Goal: Task Accomplishment & Management: Manage account settings

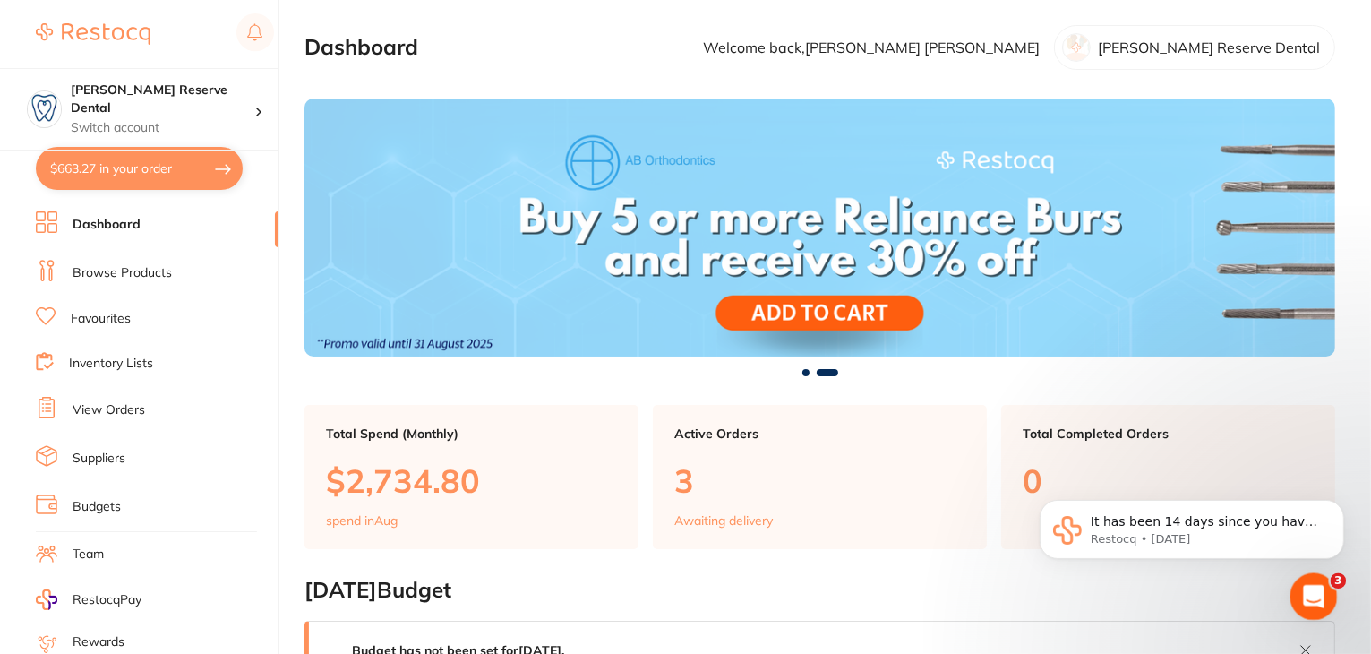
click at [1303, 591] on icon "Open Intercom Messenger" at bounding box center [1312, 595] width 30 height 30
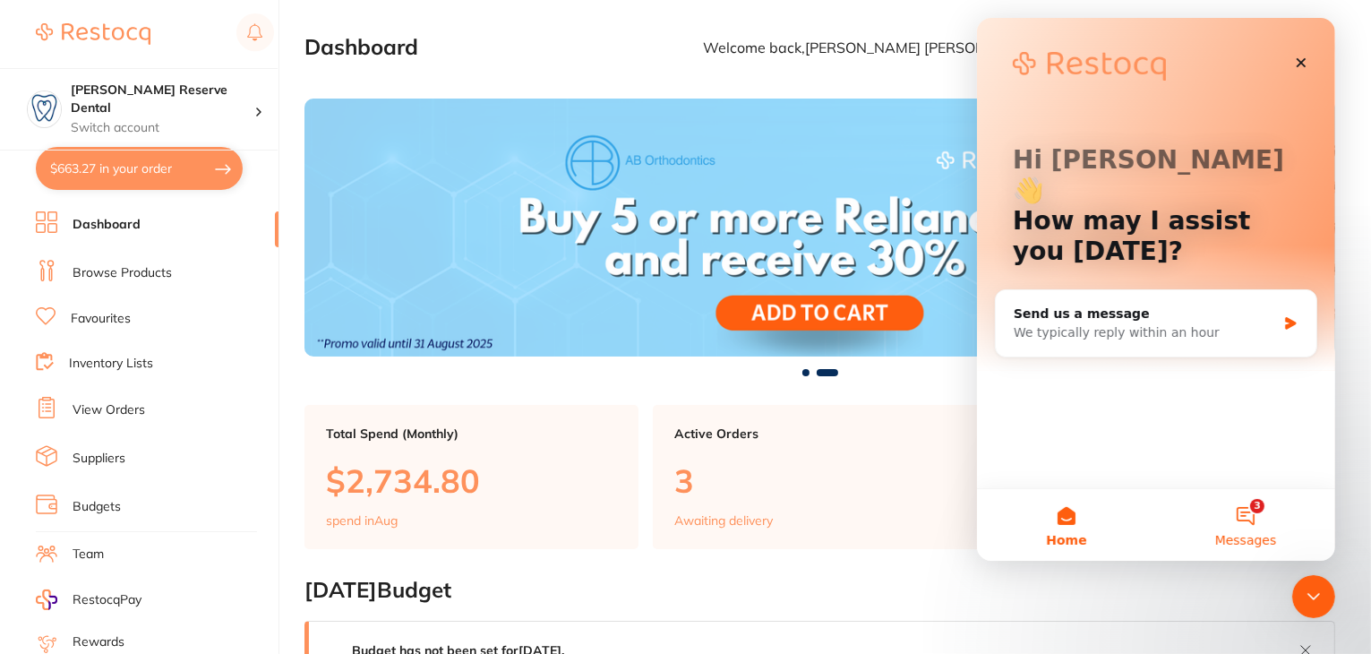
click at [1242, 518] on button "3 Messages" at bounding box center [1245, 525] width 179 height 72
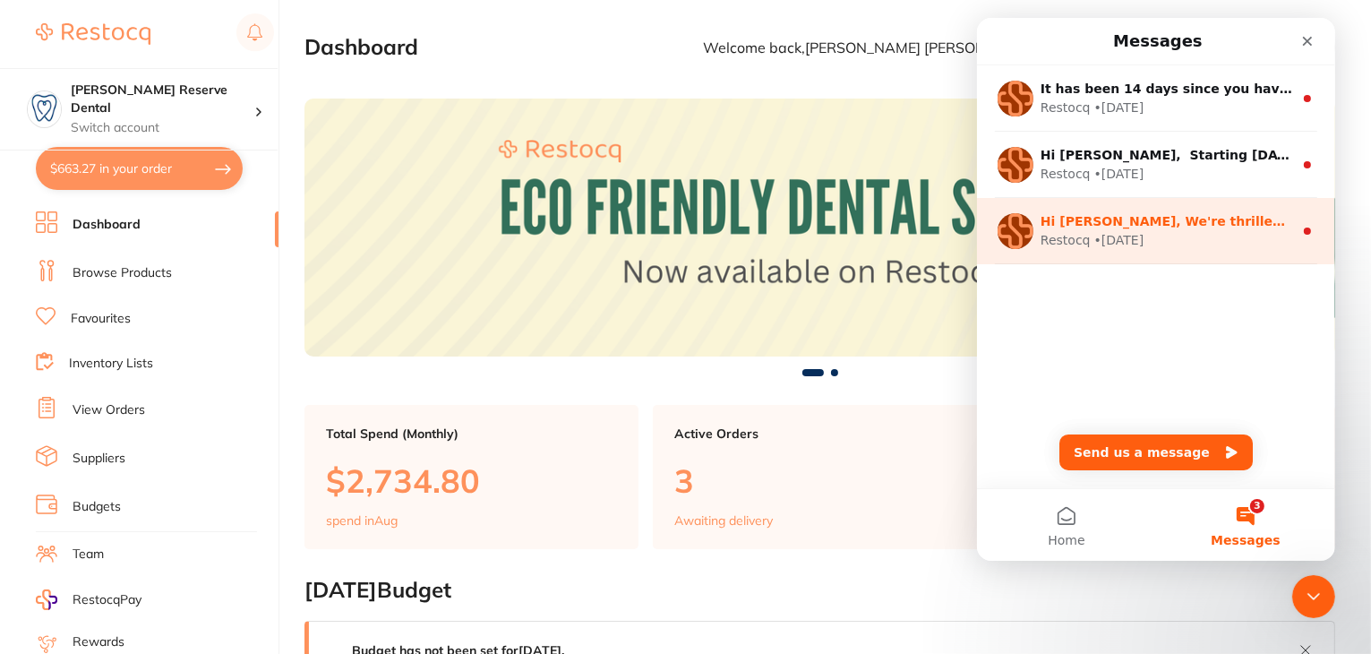
click at [1162, 246] on div "Restocq • [DATE]" at bounding box center [1166, 240] width 253 height 19
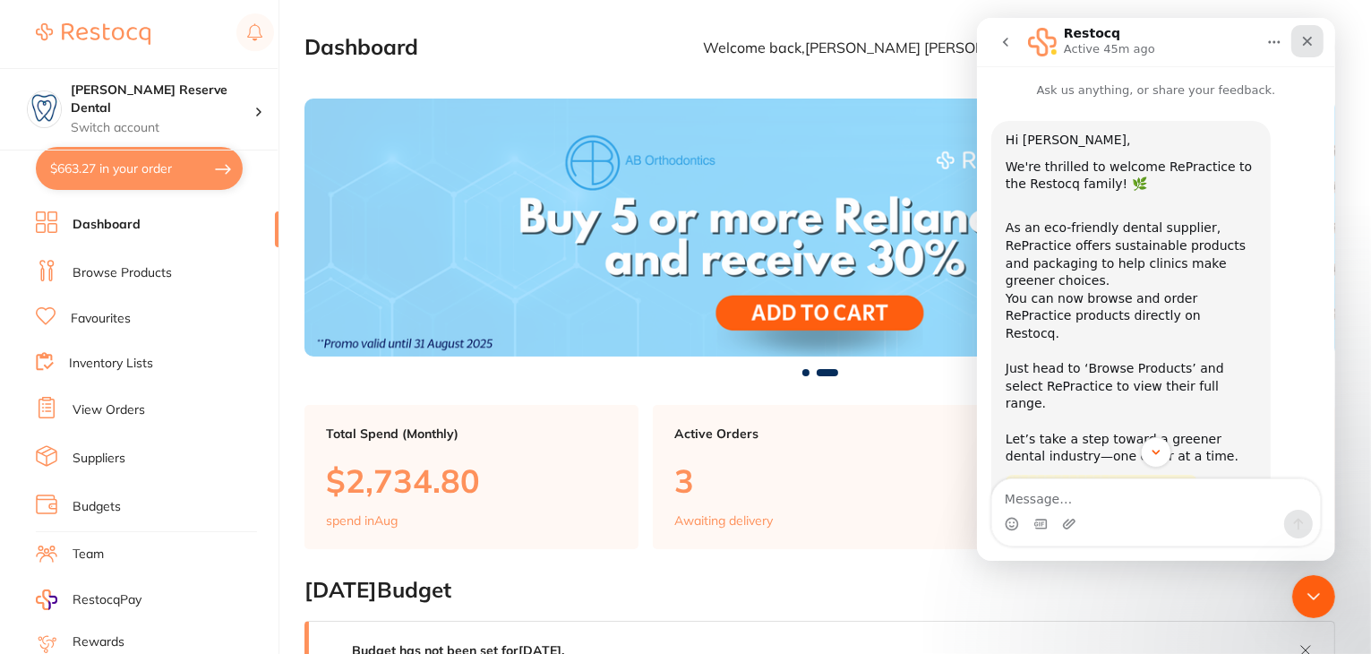
click at [1314, 41] on div "Close" at bounding box center [1307, 41] width 32 height 32
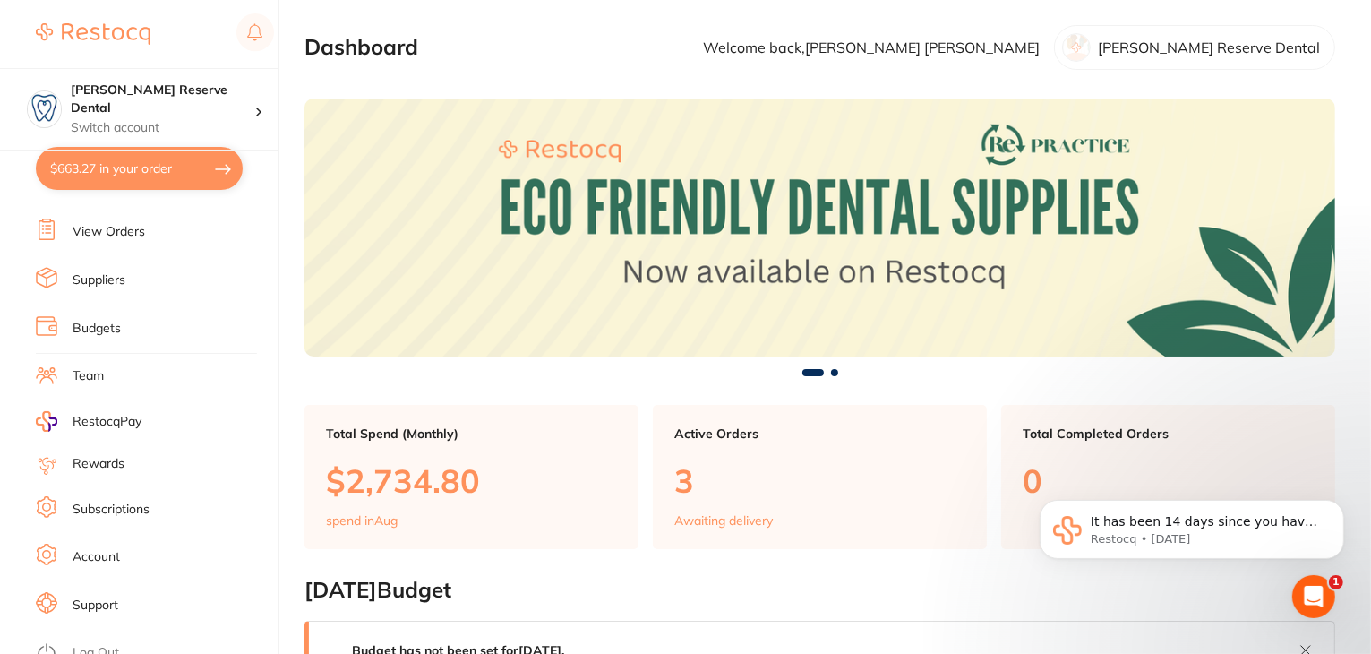
scroll to position [180, 0]
click at [105, 642] on link "Log Out" at bounding box center [96, 651] width 47 height 18
